Goal: Task Accomplishment & Management: Complete application form

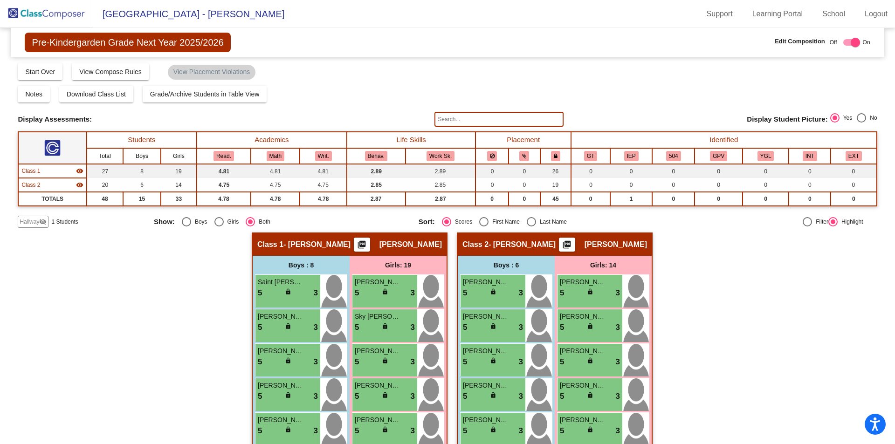
click at [41, 16] on img at bounding box center [46, 13] width 93 height 27
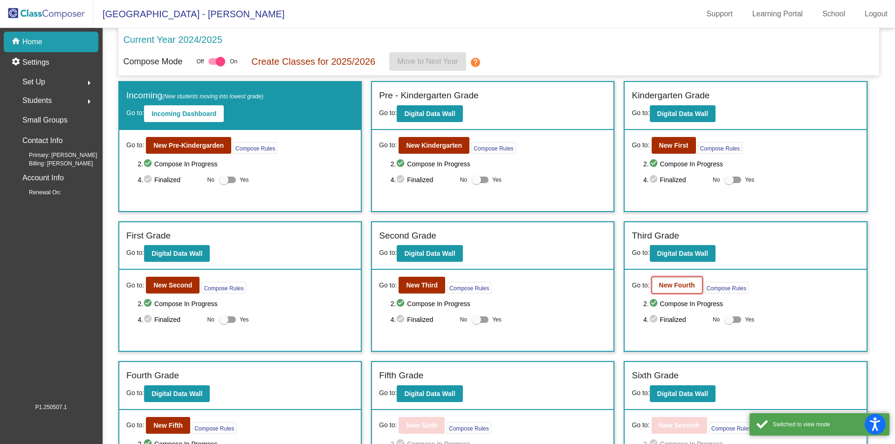
click at [663, 283] on b "New Fourth" at bounding box center [677, 284] width 36 height 7
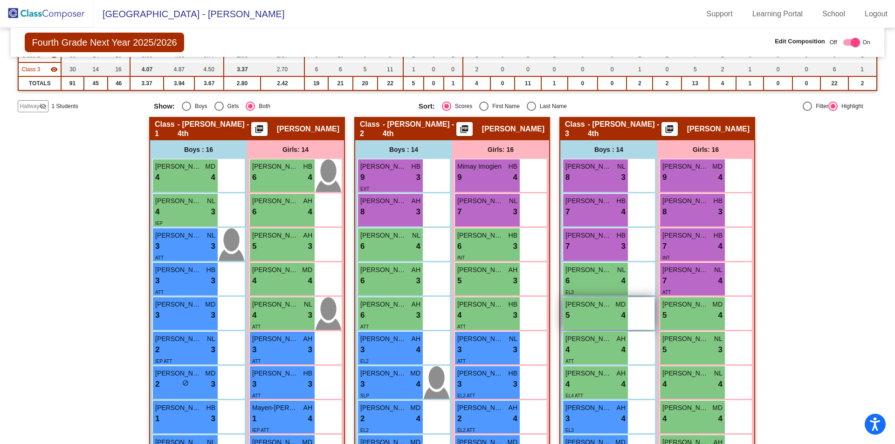
scroll to position [93, 0]
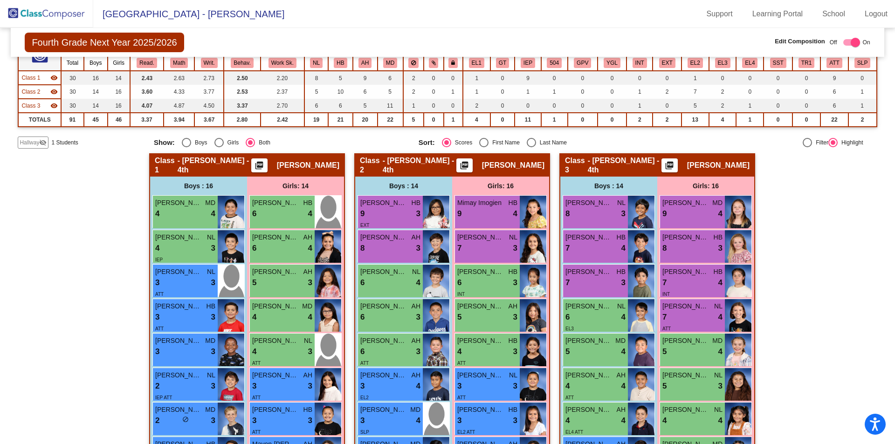
click at [38, 144] on span "Hallway" at bounding box center [30, 142] width 20 height 8
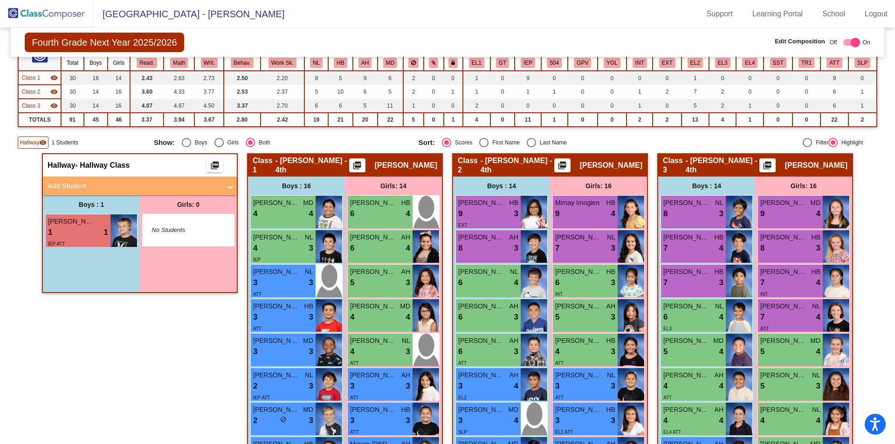
click at [110, 184] on mat-panel-title "Add Student" at bounding box center [134, 186] width 173 height 11
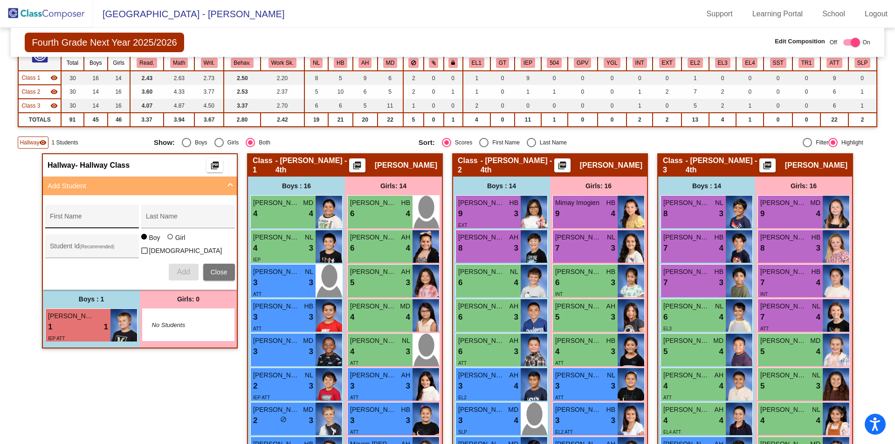
click at [100, 216] on div "First Name" at bounding box center [92, 219] width 84 height 19
type input "Domminick"
click at [171, 223] on input "Last Name" at bounding box center [188, 219] width 84 height 7
click at [174, 217] on input "Galeana-Ncolas" at bounding box center [188, 219] width 84 height 7
type input "[PERSON_NAME]"
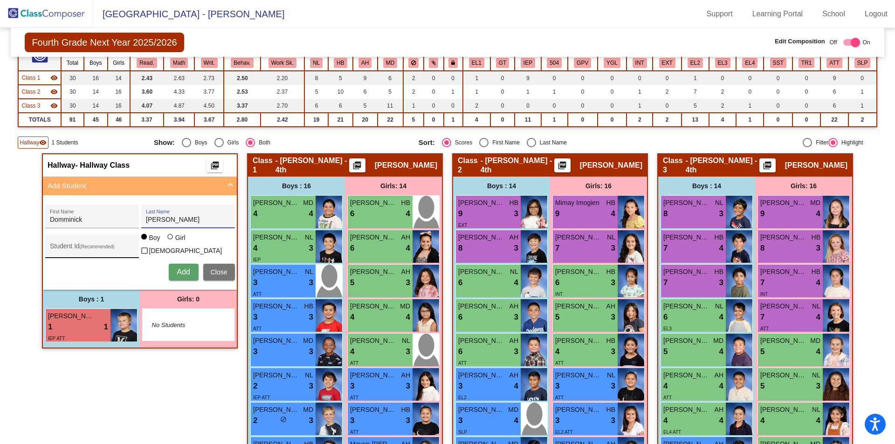
click at [98, 247] on input "Student Id (Recommended)" at bounding box center [92, 249] width 84 height 7
type input "358173"
click at [179, 270] on span "Add" at bounding box center [183, 272] width 13 height 8
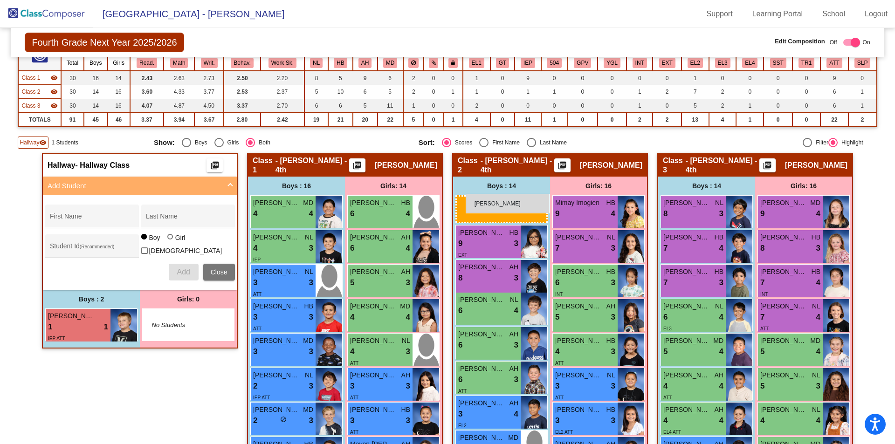
drag, startPoint x: 77, startPoint y: 360, endPoint x: 465, endPoint y: 194, distance: 422.5
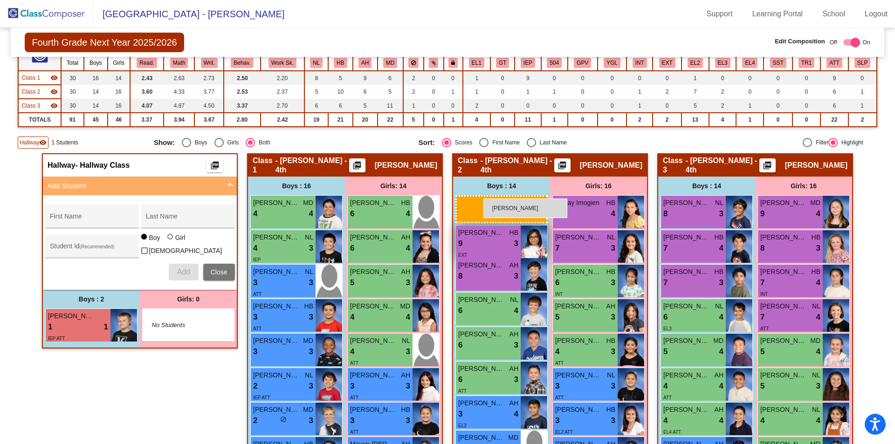
drag, startPoint x: 77, startPoint y: 362, endPoint x: 467, endPoint y: 208, distance: 419.1
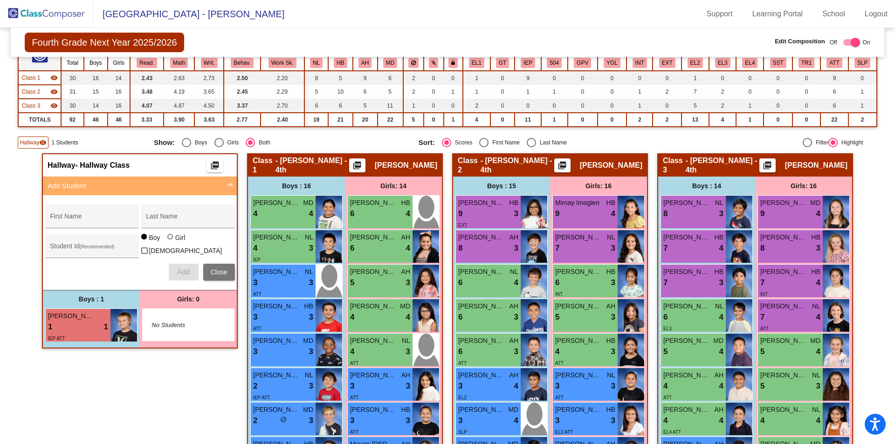
click at [52, 14] on img at bounding box center [46, 13] width 93 height 27
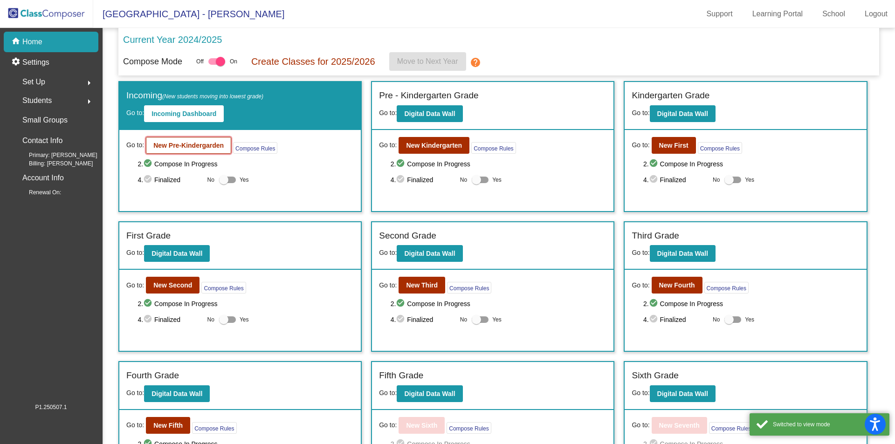
click at [218, 143] on b "New Pre-Kindergarden" at bounding box center [188, 145] width 70 height 7
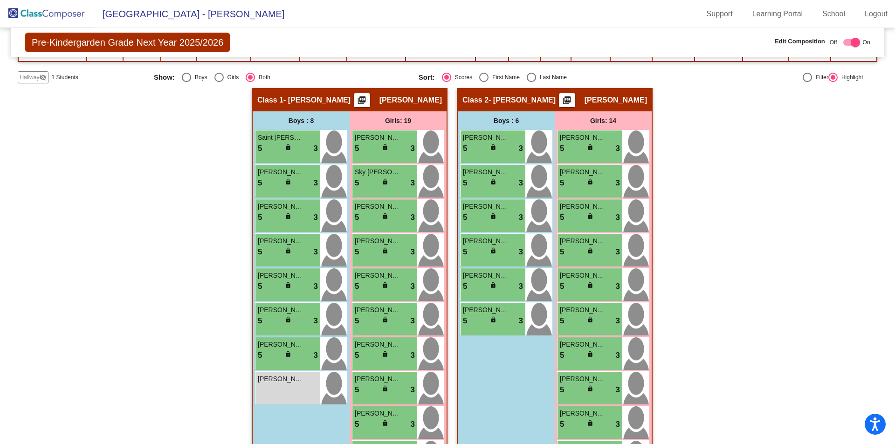
scroll to position [128, 0]
